Goal: Task Accomplishment & Management: Use online tool/utility

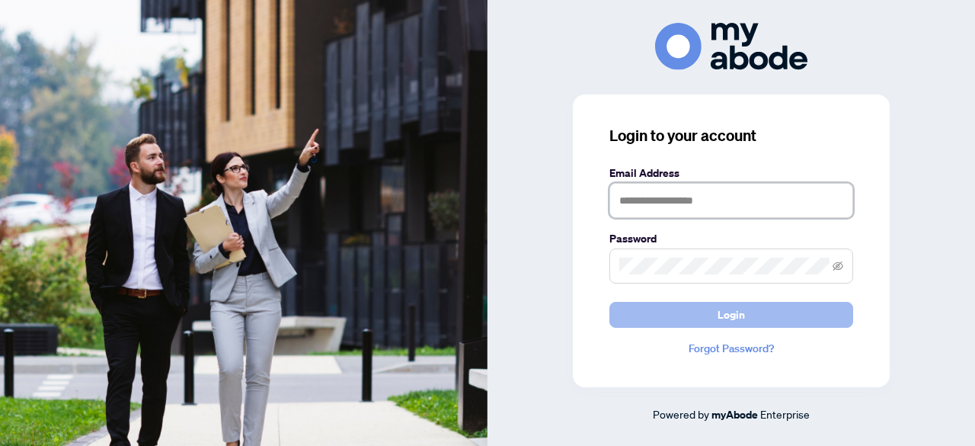
type input "**********"
click at [737, 321] on span "Login" at bounding box center [731, 315] width 27 height 24
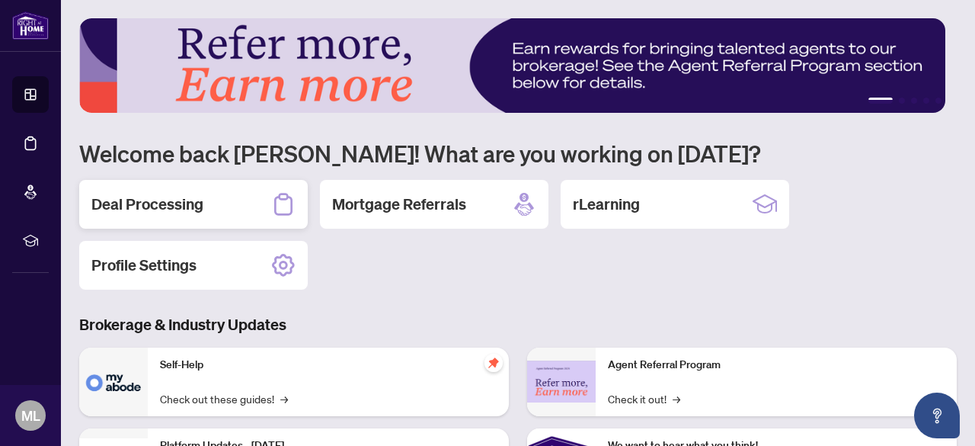
click at [213, 193] on div "Deal Processing" at bounding box center [193, 204] width 229 height 49
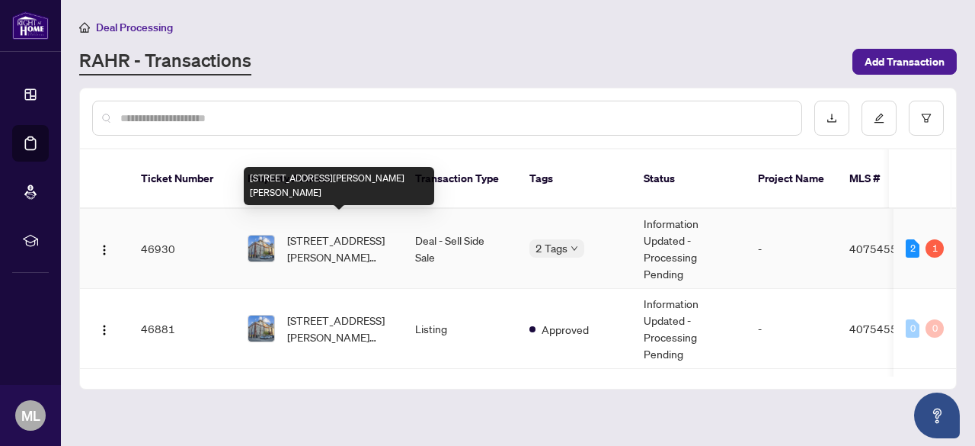
click at [353, 232] on span "402-80 King William Street, Hamilton, ON L8R 0A1, Canada" at bounding box center [339, 249] width 104 height 34
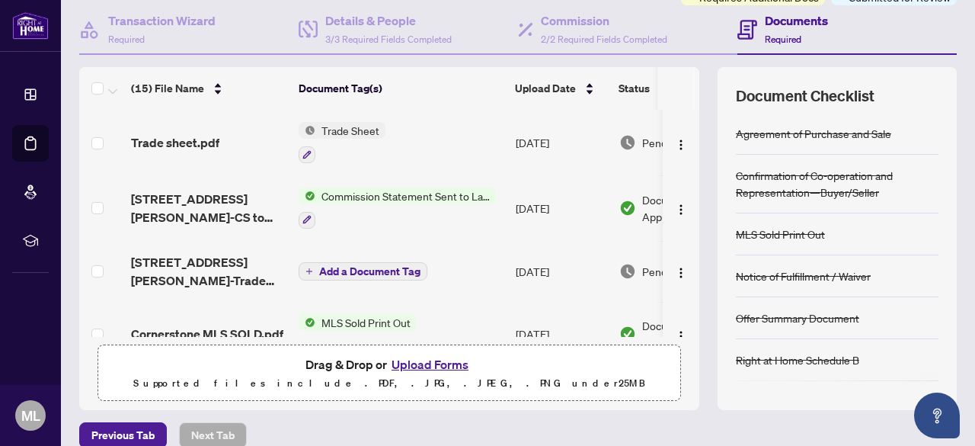
scroll to position [152, 0]
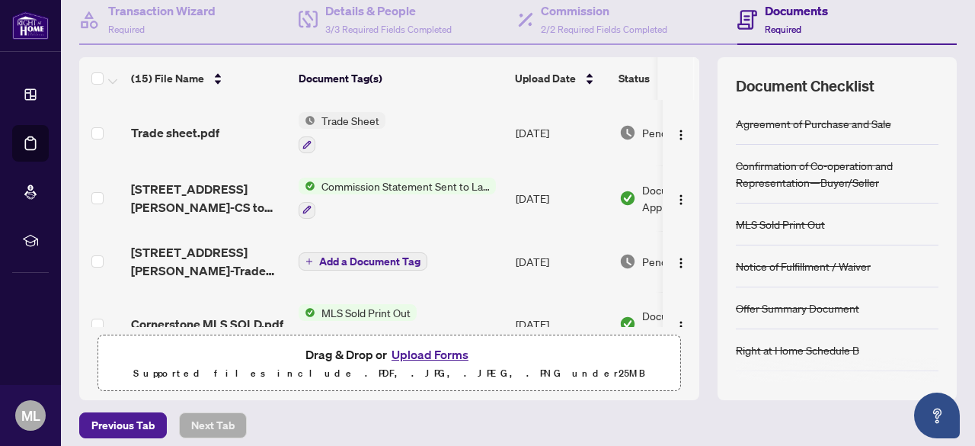
click at [207, 235] on td "80 King William Street 402-Trade Sheet-Maria to Review.pdf" at bounding box center [209, 261] width 168 height 61
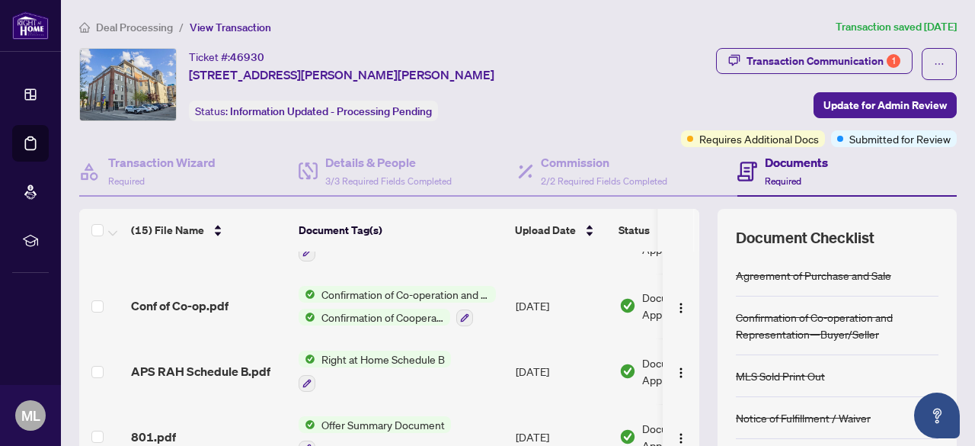
scroll to position [745, 0]
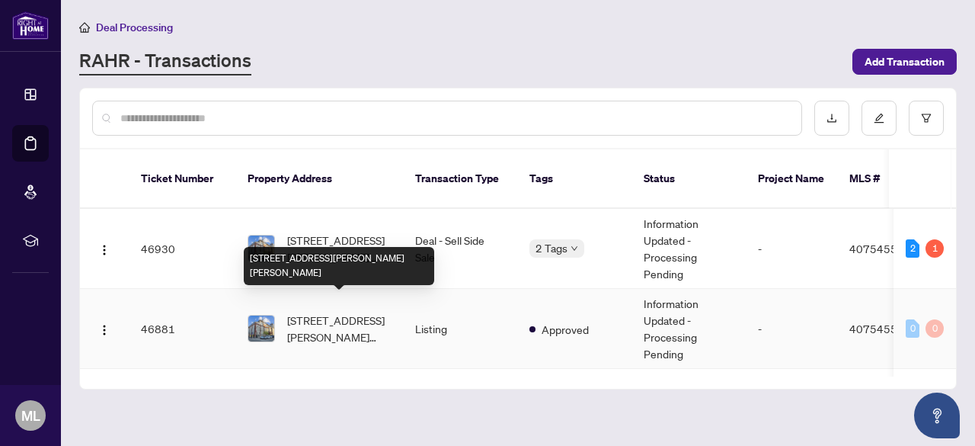
click at [325, 312] on span "402-80 King William Street, Hamilton, ON L8R 0A1, Canada" at bounding box center [339, 329] width 104 height 34
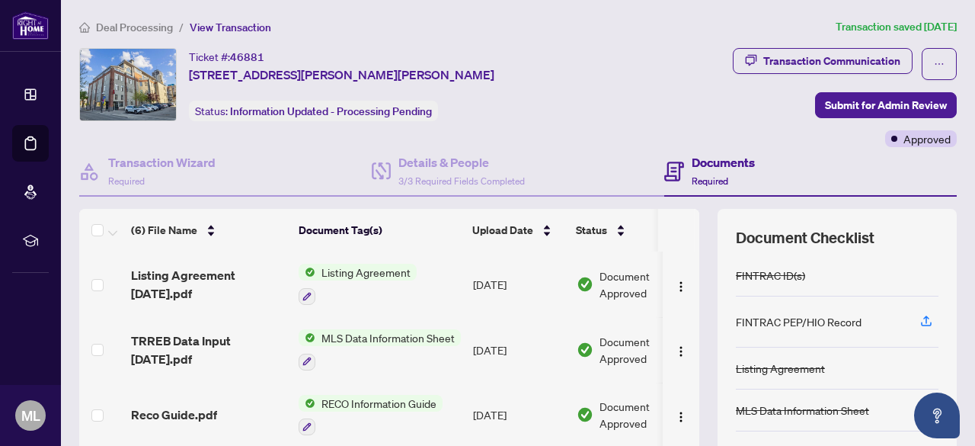
click at [152, 270] on span "Listing Agreement July 25th.pdf" at bounding box center [208, 284] width 155 height 37
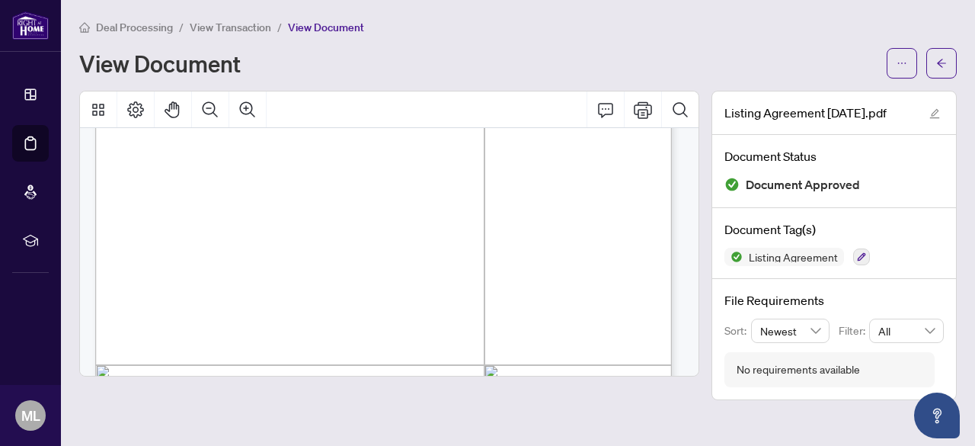
scroll to position [181, 0]
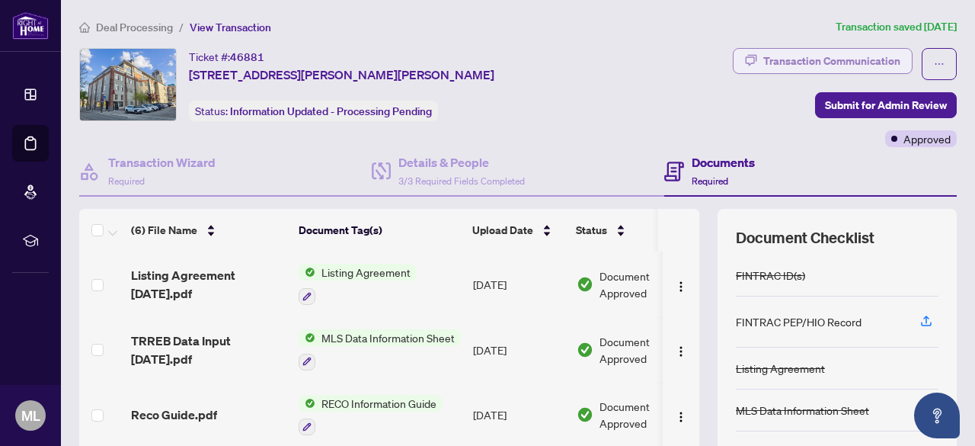
click at [855, 56] on div "Transaction Communication" at bounding box center [832, 61] width 137 height 24
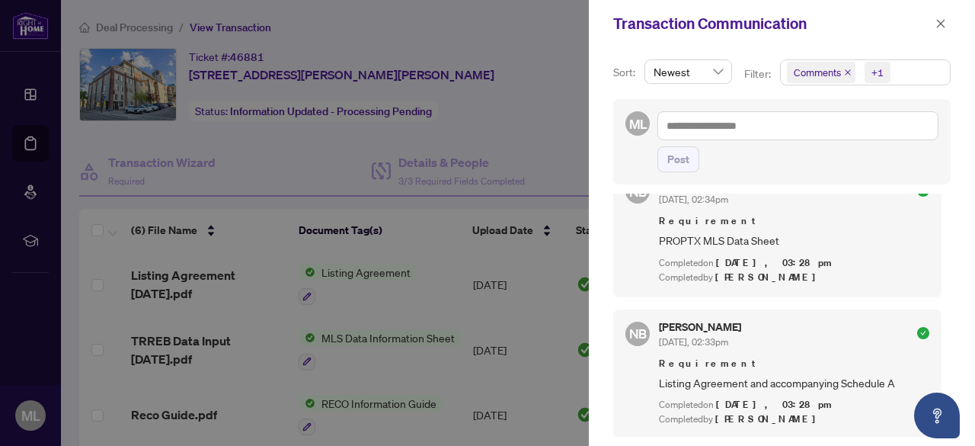
scroll to position [3, 0]
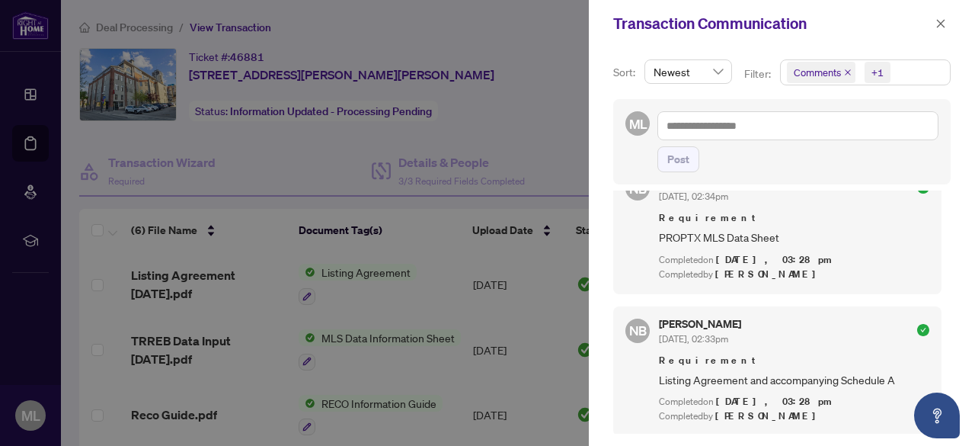
click at [485, 306] on div at bounding box center [487, 223] width 975 height 446
